Goal: Task Accomplishment & Management: Manage account settings

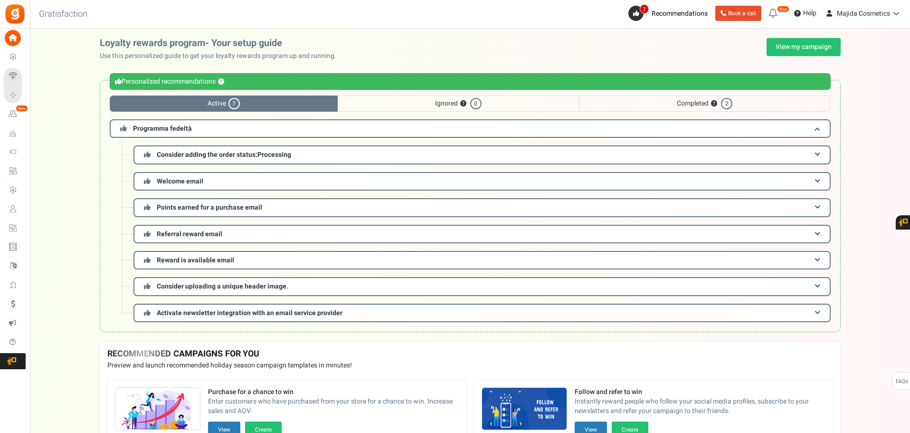
click at [0, 0] on span "Celebrate Events" at bounding box center [0, 0] width 0 height 0
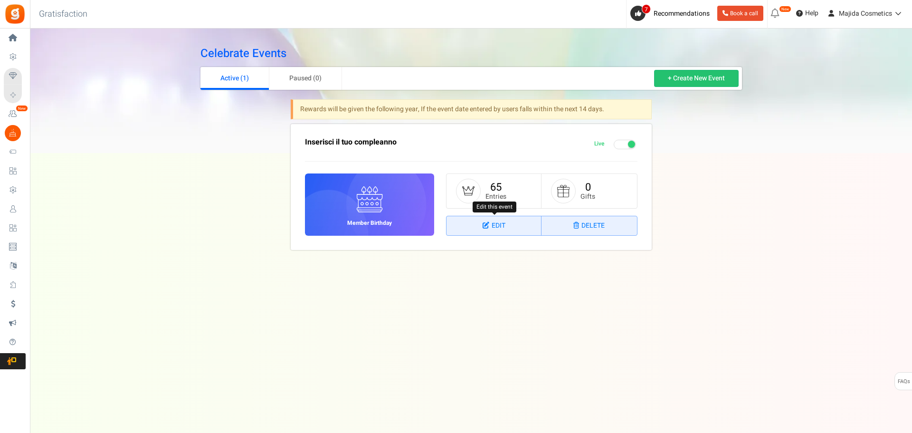
click at [508, 229] on link "Edit" at bounding box center [493, 225] width 95 height 19
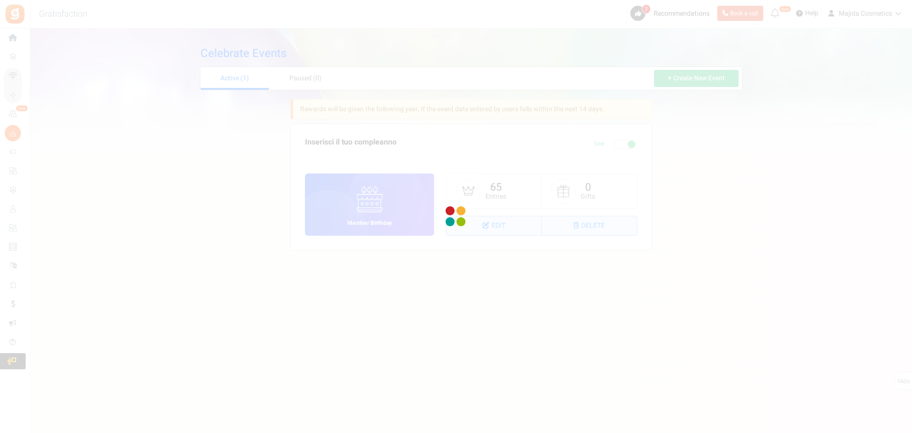
select select "1"
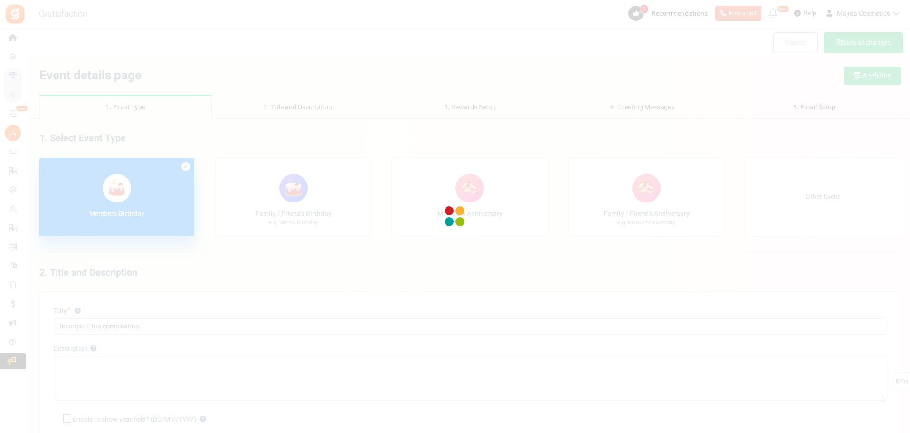
select select "1"
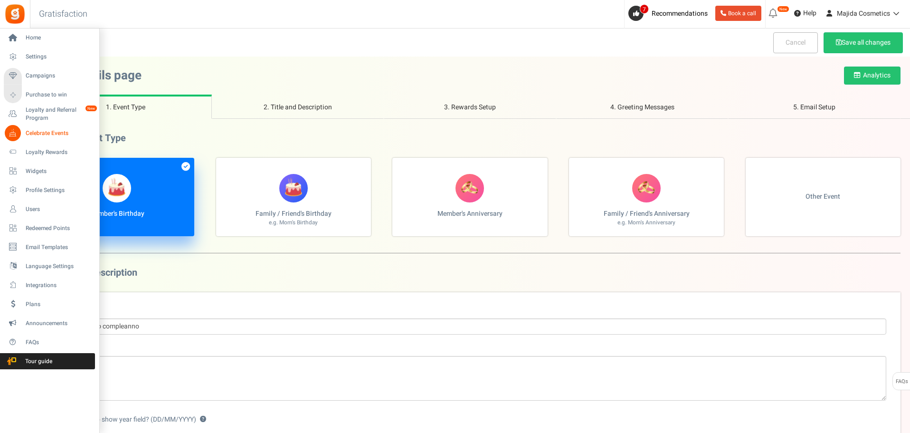
click at [42, 130] on span "Celebrate Events" at bounding box center [59, 133] width 66 height 8
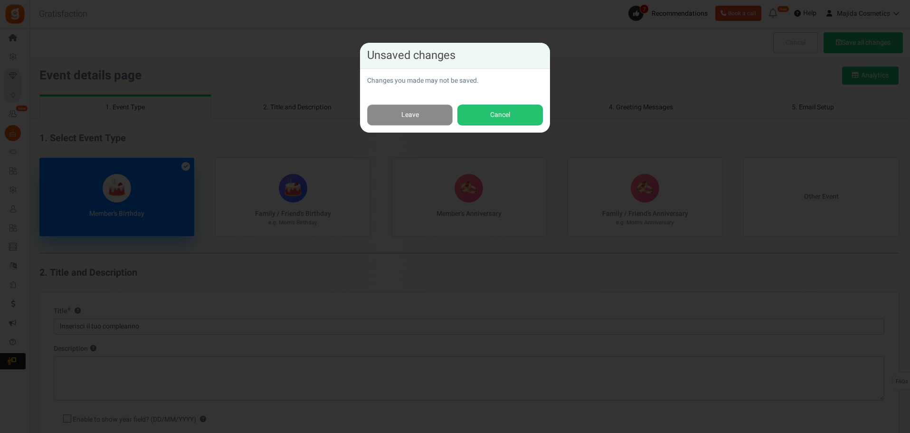
click at [427, 112] on link "Leave" at bounding box center [409, 114] width 85 height 21
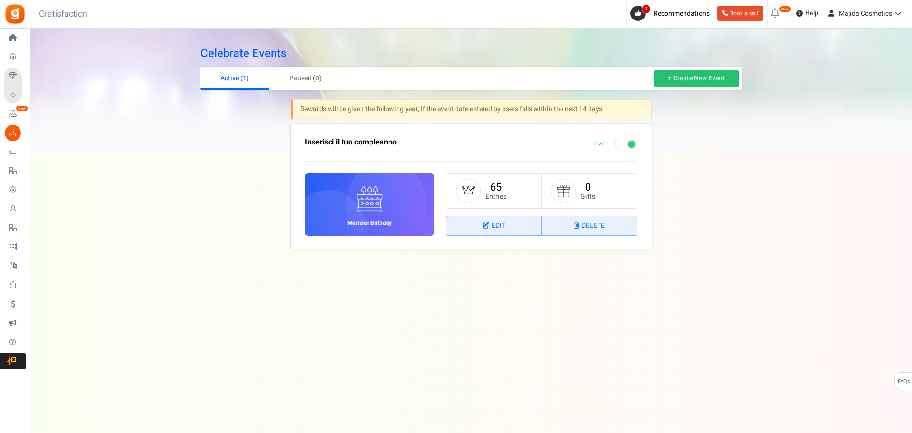
click at [498, 189] on link "65" at bounding box center [495, 187] width 11 height 15
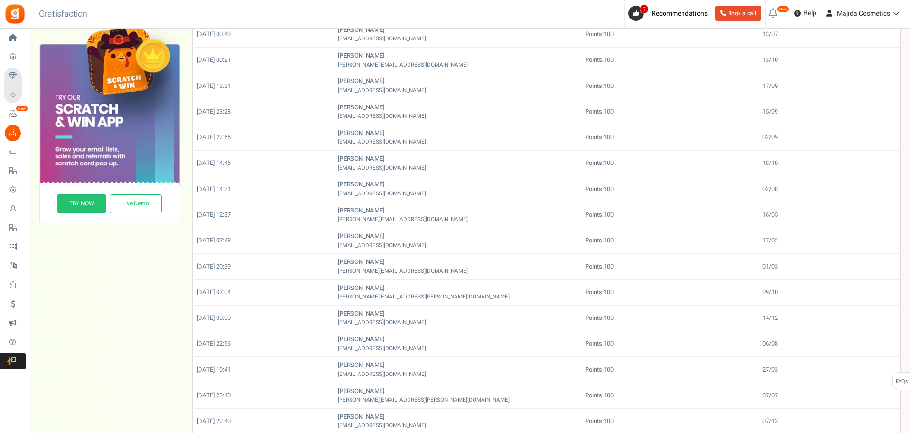
scroll to position [274, 0]
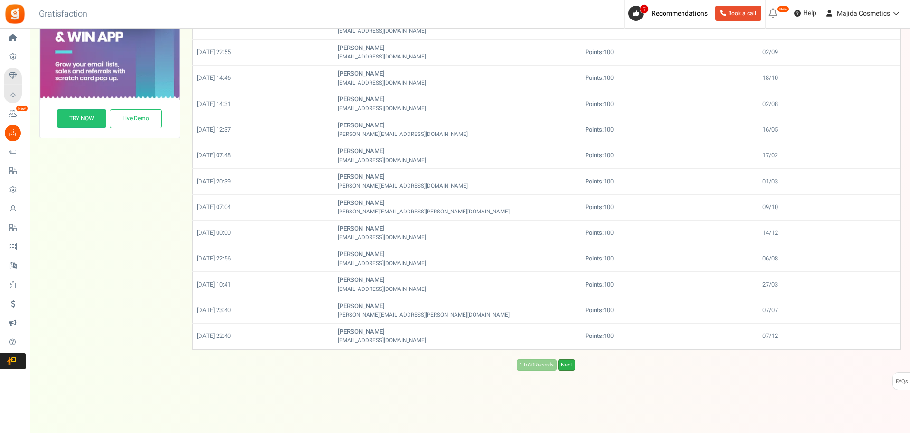
click at [569, 359] on link "Next" at bounding box center [566, 364] width 17 height 11
click at [506, 364] on link "Previous" at bounding box center [514, 364] width 26 height 11
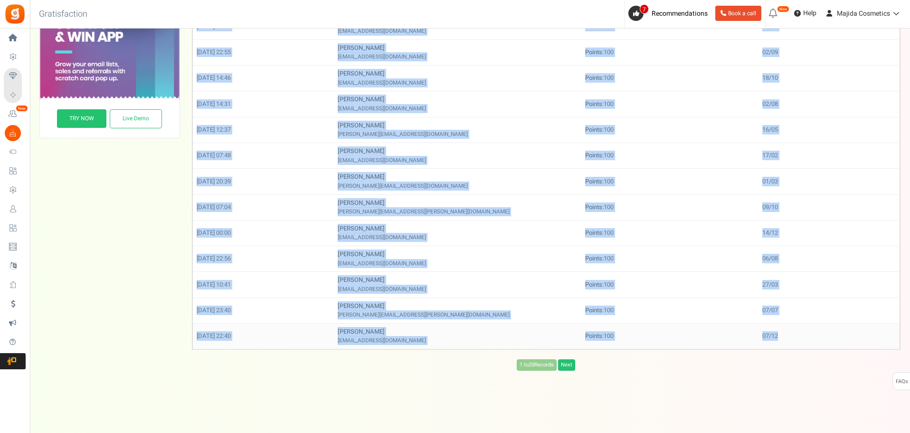
drag, startPoint x: 195, startPoint y: 96, endPoint x: 790, endPoint y: 341, distance: 643.8
click at [790, 341] on table "Entry date Name Rewards Event Date [DATE] 18:31 [PERSON_NAME] [EMAIL_ADDRESS][D…" at bounding box center [546, 82] width 708 height 533
copy table "Entry date Name Rewards Event Date [DATE] 18:31 [PERSON_NAME] [EMAIL_ADDRESS][D…"
click at [567, 363] on link "Next" at bounding box center [566, 364] width 17 height 11
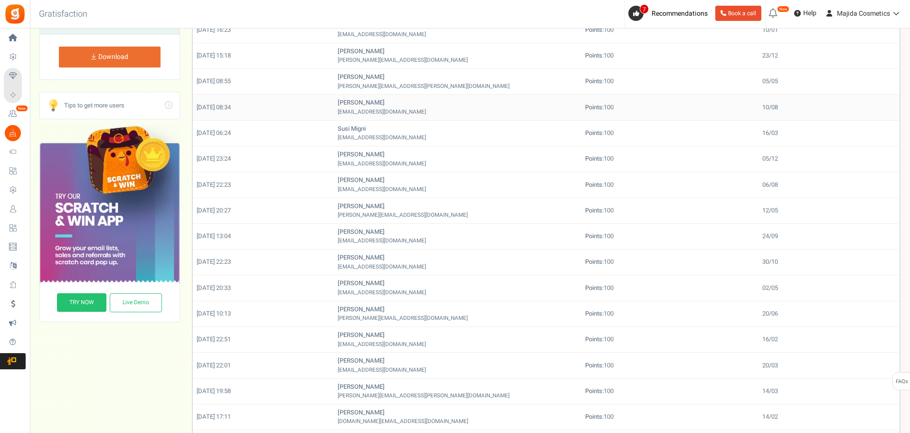
scroll to position [0, 0]
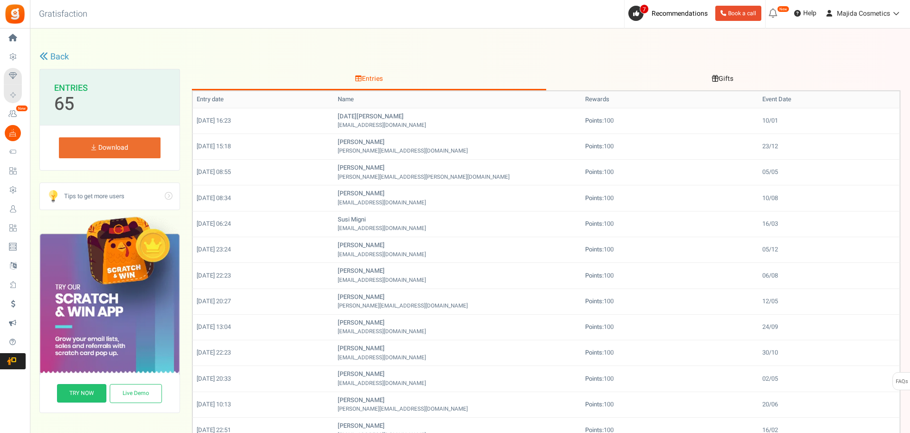
click at [274, 42] on div "Under maintenance we will be back soon We apologize for any inconvenience. The …" at bounding box center [470, 338] width 880 height 621
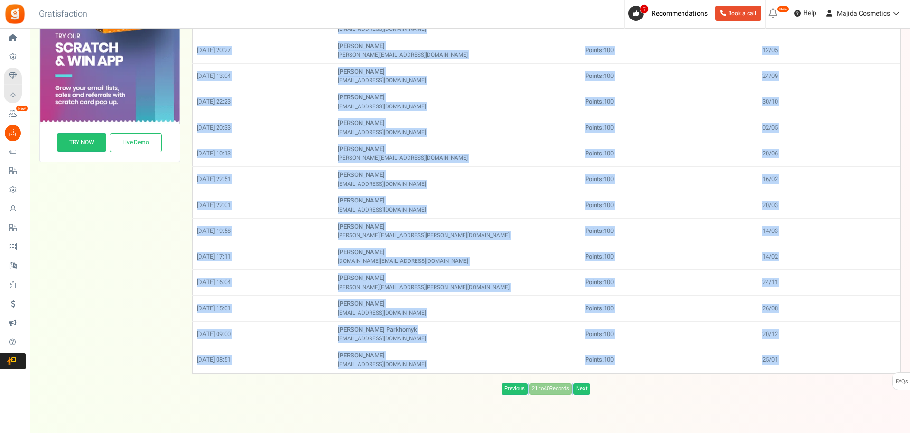
scroll to position [269, 0]
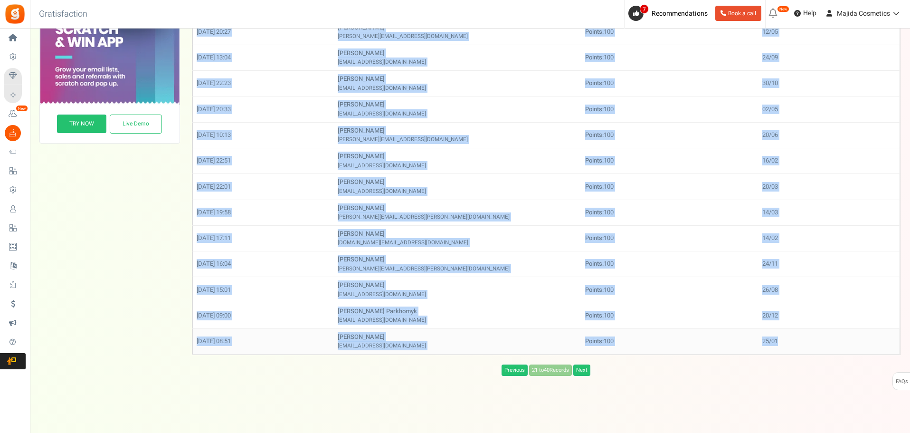
drag, startPoint x: 197, startPoint y: 118, endPoint x: 784, endPoint y: 334, distance: 625.0
click at [784, 334] on tbody "[DATE] 16:23 [DATE][PERSON_NAME] [EMAIL_ADDRESS][DOMAIN_NAME] Points: 100 10/01…" at bounding box center [545, 97] width 707 height 516
copy tbody "[DATE] 16:23 [DATE][PERSON_NAME] [EMAIL_ADDRESS][DOMAIN_NAME] Points: 100 10/01…"
click at [579, 368] on link "Next" at bounding box center [581, 369] width 17 height 11
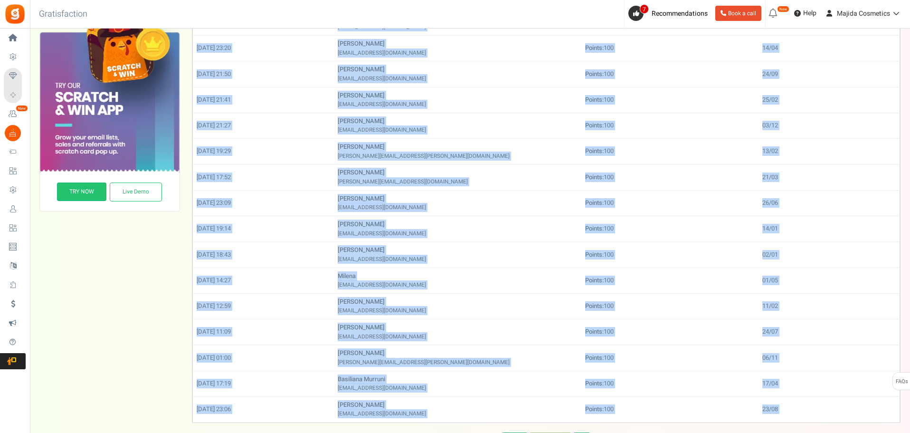
scroll to position [274, 0]
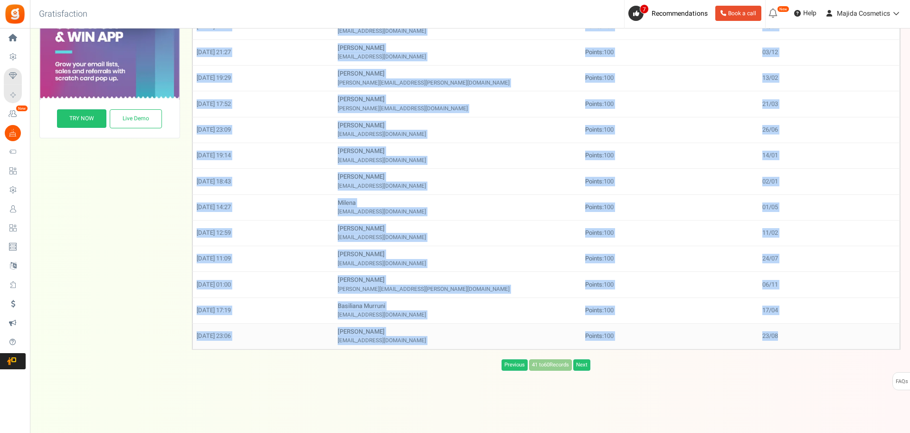
drag, startPoint x: 196, startPoint y: 117, endPoint x: 811, endPoint y: 331, distance: 650.9
click at [811, 331] on tbody "[DATE] 08:49 [PERSON_NAME] [EMAIL_ADDRESS][DOMAIN_NAME] Points: 100 12/03 [DATE…" at bounding box center [545, 91] width 707 height 516
copy tbody "[DATE] 08:49 [PERSON_NAME] [EMAIL_ADDRESS][DOMAIN_NAME] Points: 100 12/03 [DATE…"
click at [586, 369] on link "Next" at bounding box center [581, 364] width 17 height 11
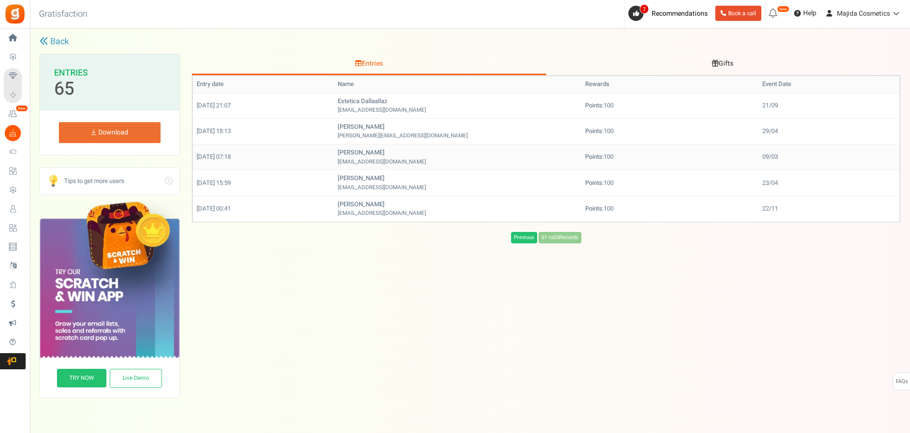
scroll to position [0, 0]
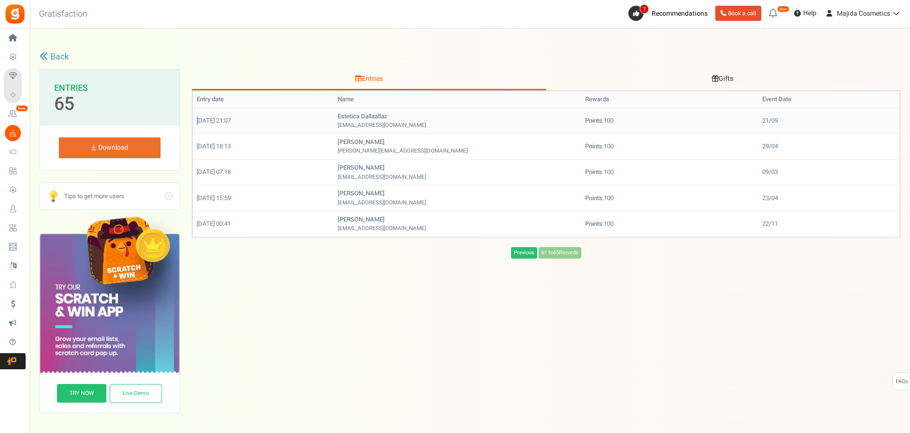
click at [199, 118] on td "[DATE] 21:07" at bounding box center [263, 121] width 142 height 26
click at [195, 120] on td "[DATE] 21:07" at bounding box center [263, 121] width 142 height 26
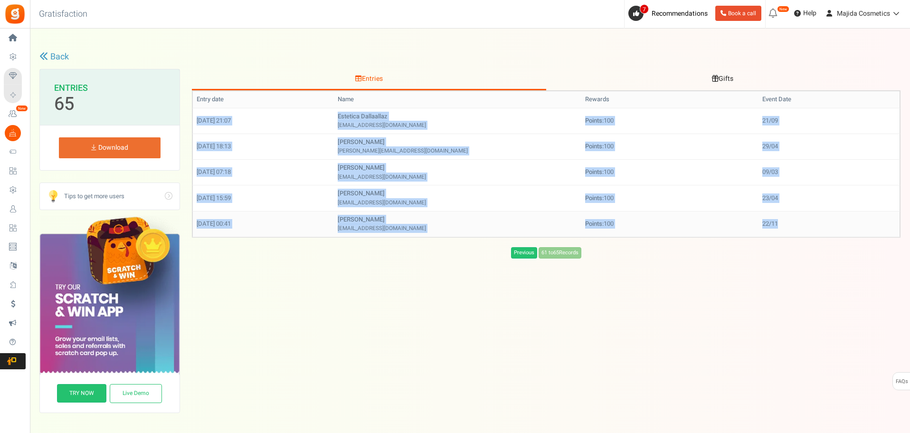
drag, startPoint x: 197, startPoint y: 120, endPoint x: 803, endPoint y: 227, distance: 615.3
click at [803, 227] on tbody "[DATE] 21:07 estetica dallaallaz [EMAIL_ADDRESS][DOMAIN_NAME] Points: 100 21/09…" at bounding box center [545, 172] width 707 height 129
copy tbody "[DATE] 21:07 estetica dallaallaz [EMAIL_ADDRESS][DOMAIN_NAME] Points: 100 21/09…"
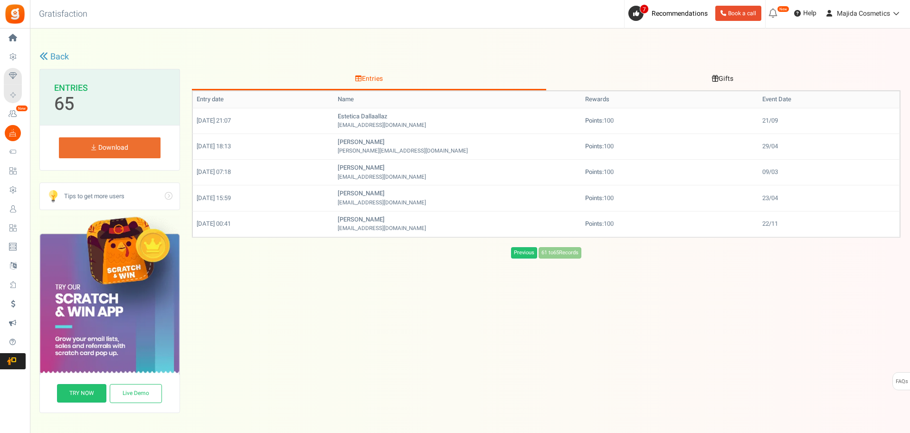
click at [659, 313] on div "Entries Gifts Entry date Name Rewards Event Date [DATE] 21:07 estetica dallaall…" at bounding box center [546, 241] width 709 height 344
click at [521, 255] on link "Previous" at bounding box center [524, 252] width 26 height 11
click at [521, 255] on div "Previous 61 to 65 Records Loading..." at bounding box center [546, 252] width 709 height 11
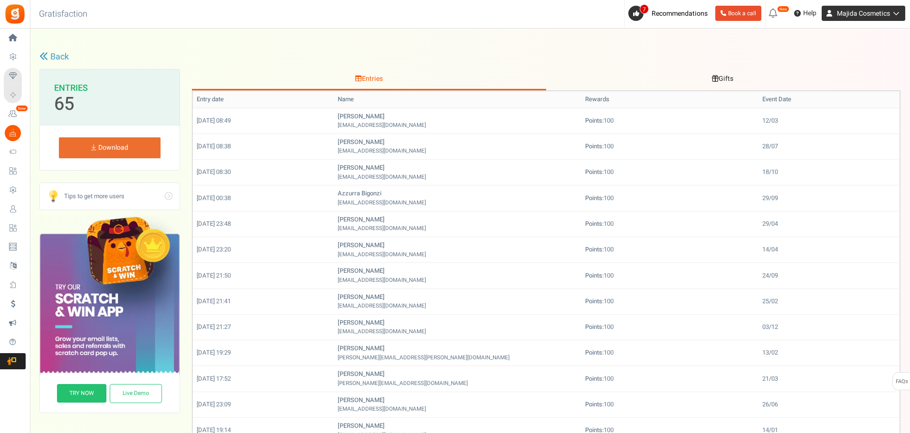
click at [870, 8] on link "Majida Cosmetics" at bounding box center [864, 13] width 84 height 15
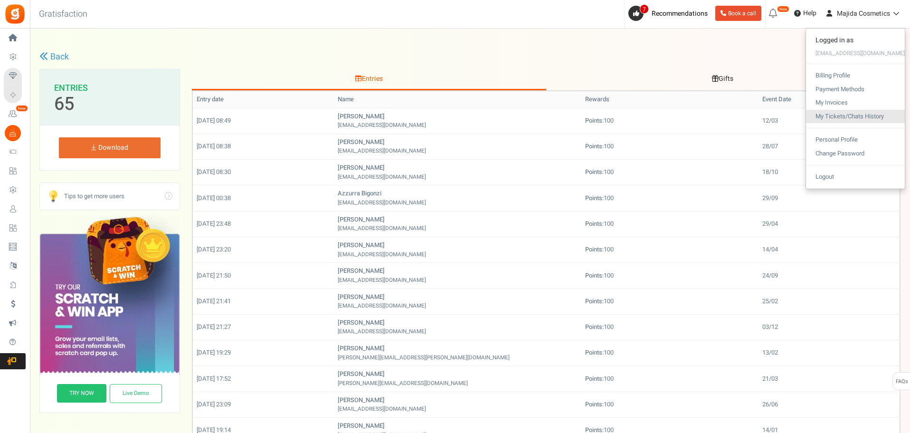
click at [848, 115] on link "My Tickets/Chats History" at bounding box center [855, 117] width 99 height 14
